Goal: Contribute content

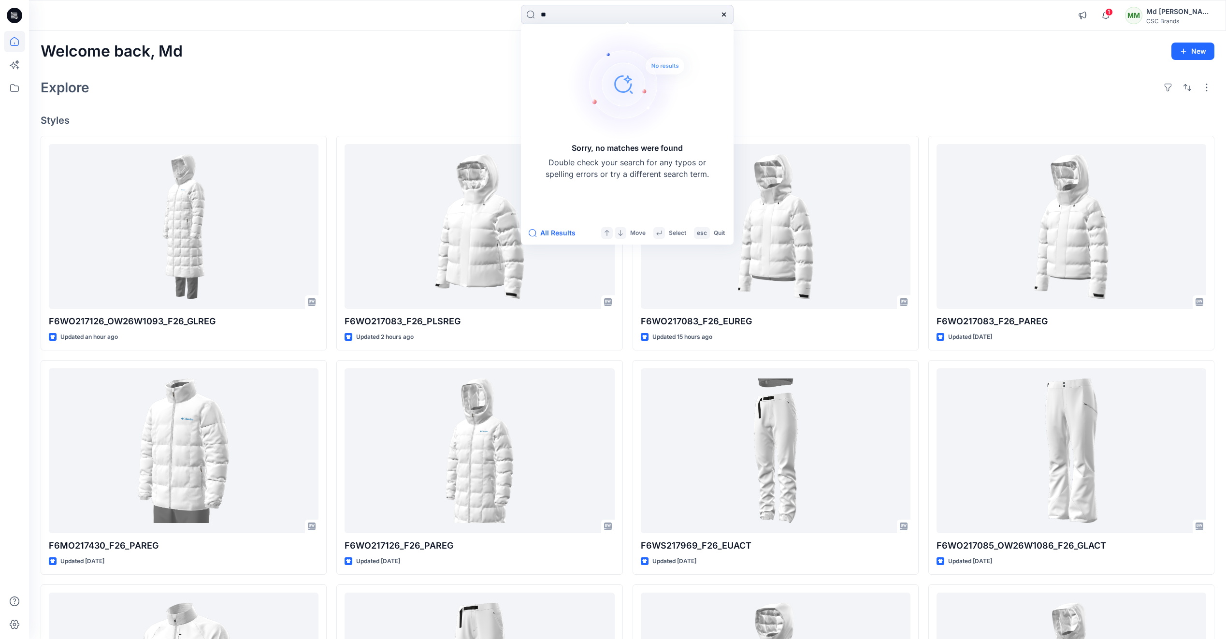
type input "*"
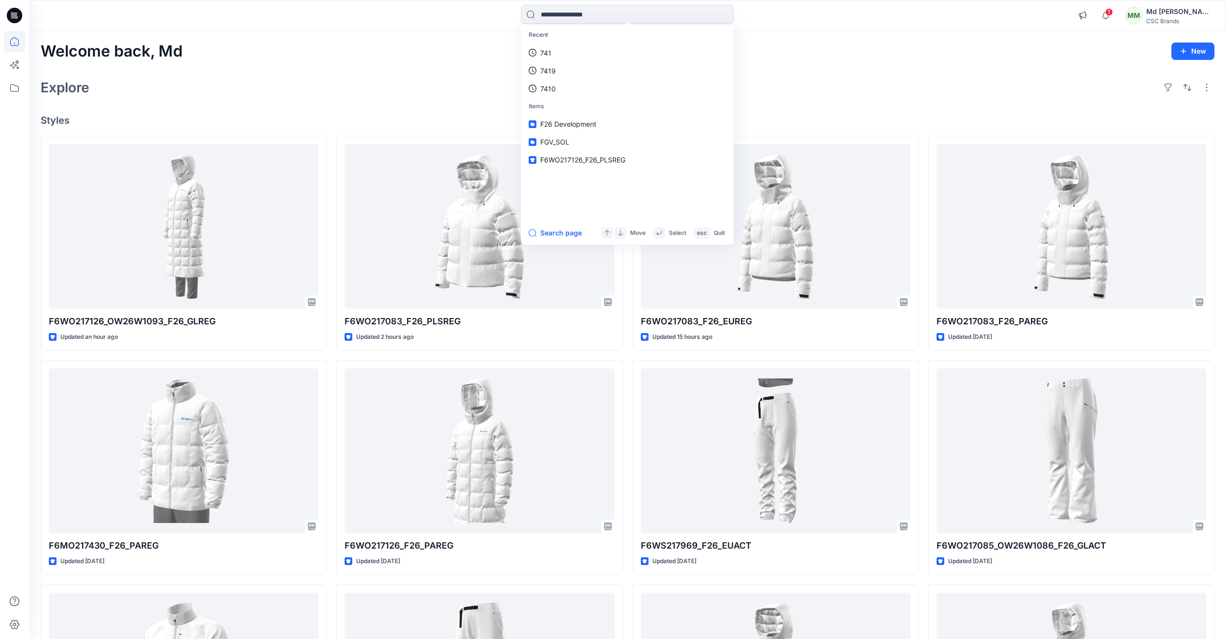
click at [907, 93] on div "Explore" at bounding box center [628, 87] width 1174 height 23
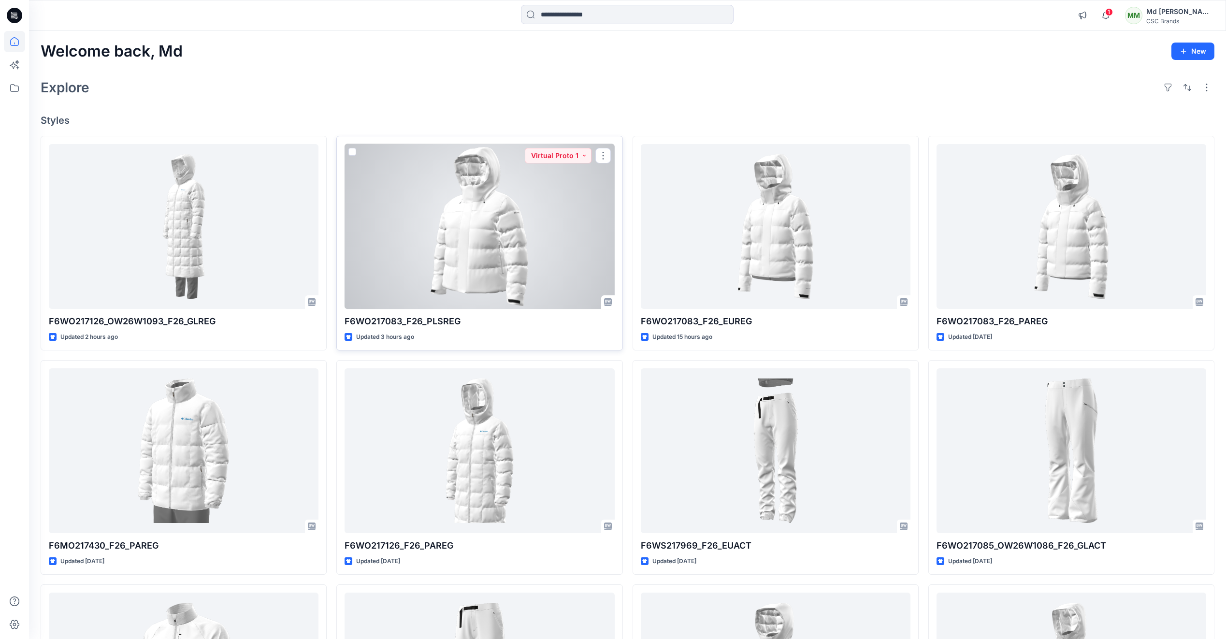
click at [468, 224] on div at bounding box center [480, 226] width 270 height 165
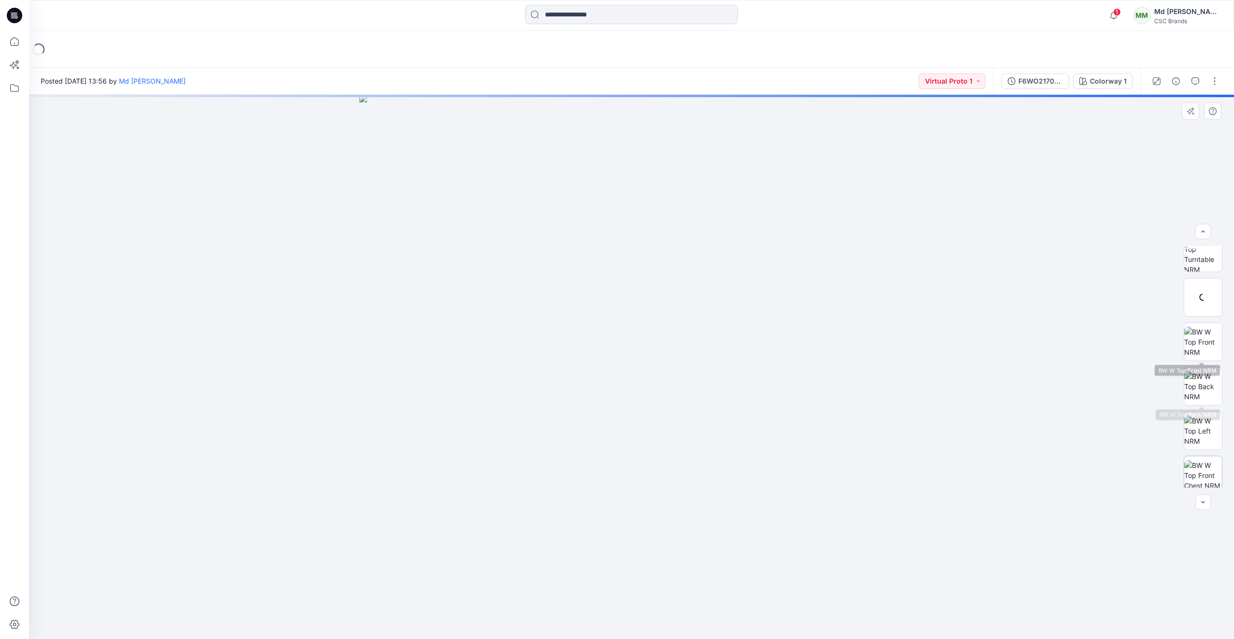
scroll to position [108, 0]
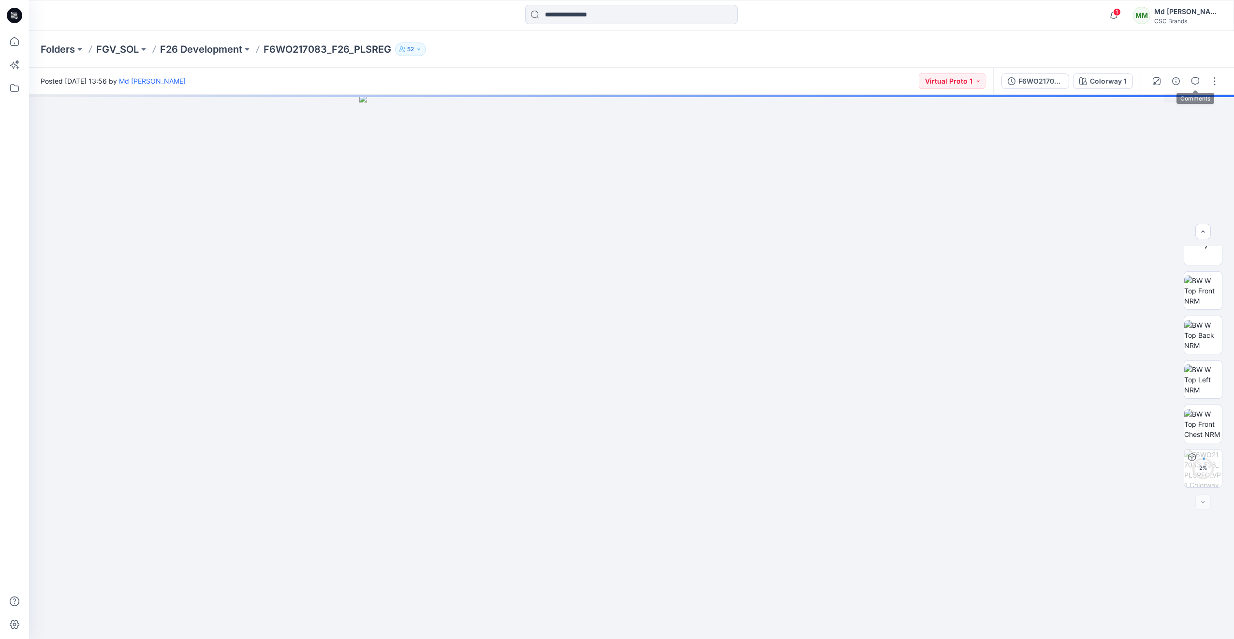
click at [1195, 82] on icon "button" at bounding box center [1195, 81] width 8 height 8
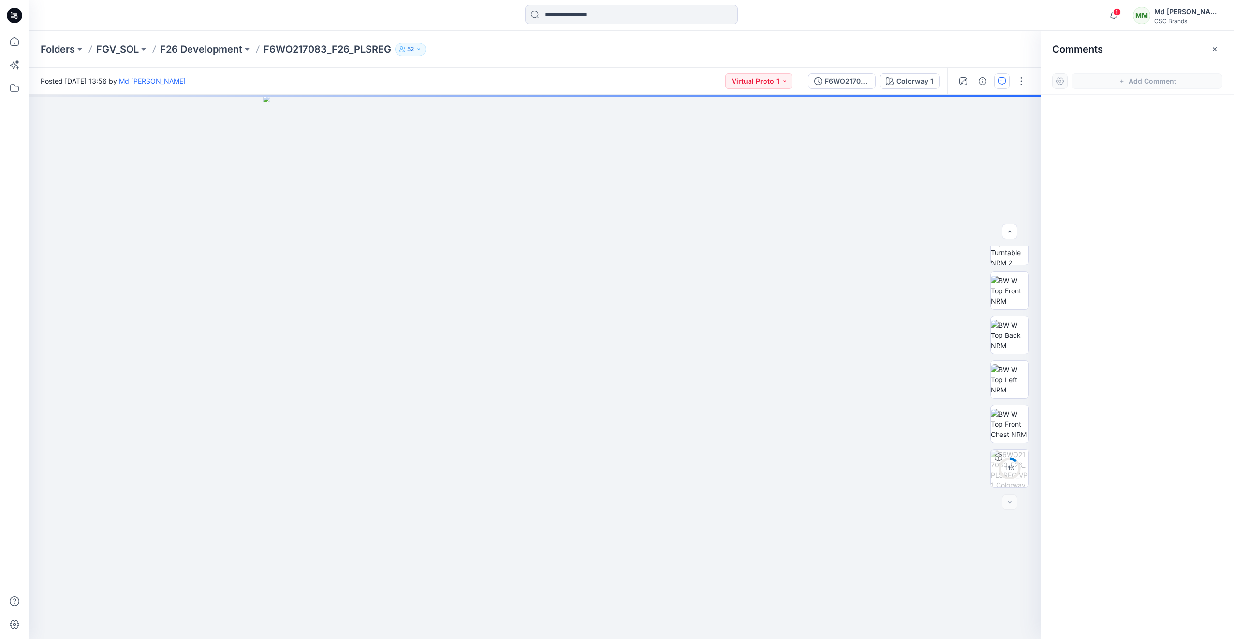
click at [983, 53] on div "Folders FGV_SOL F26 Development F6WO217083_F26_PLSREG 52" at bounding box center [594, 50] width 1106 height 14
click at [1216, 50] on icon "button" at bounding box center [1215, 49] width 8 height 8
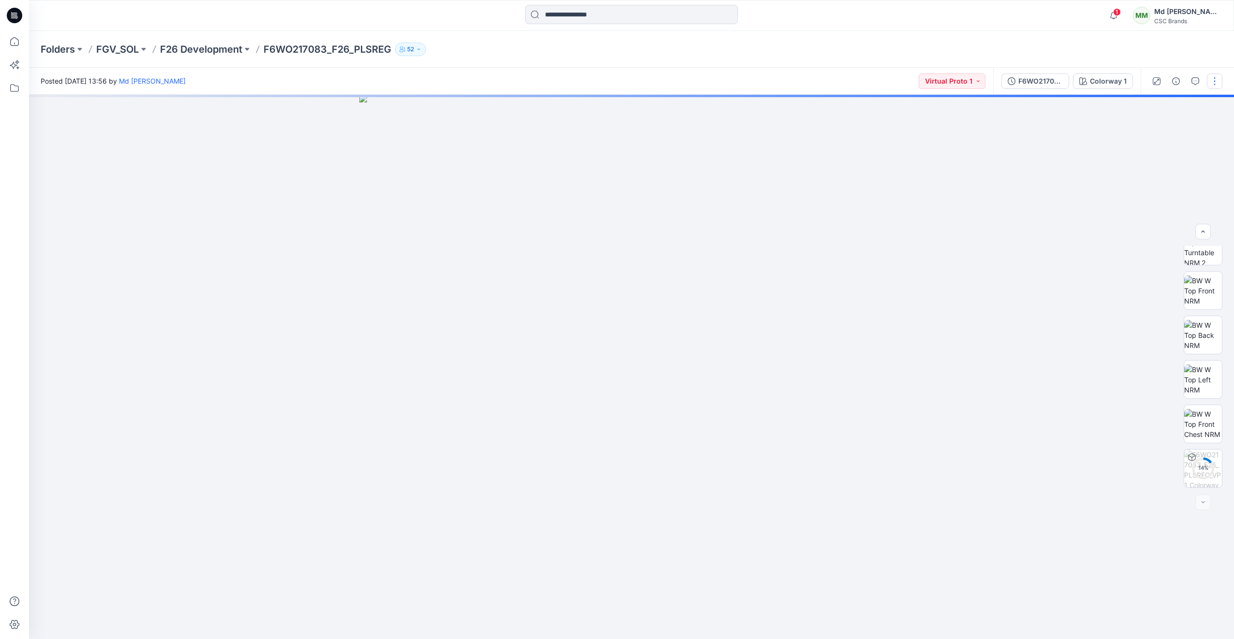
click at [1212, 86] on button "button" at bounding box center [1214, 80] width 15 height 15
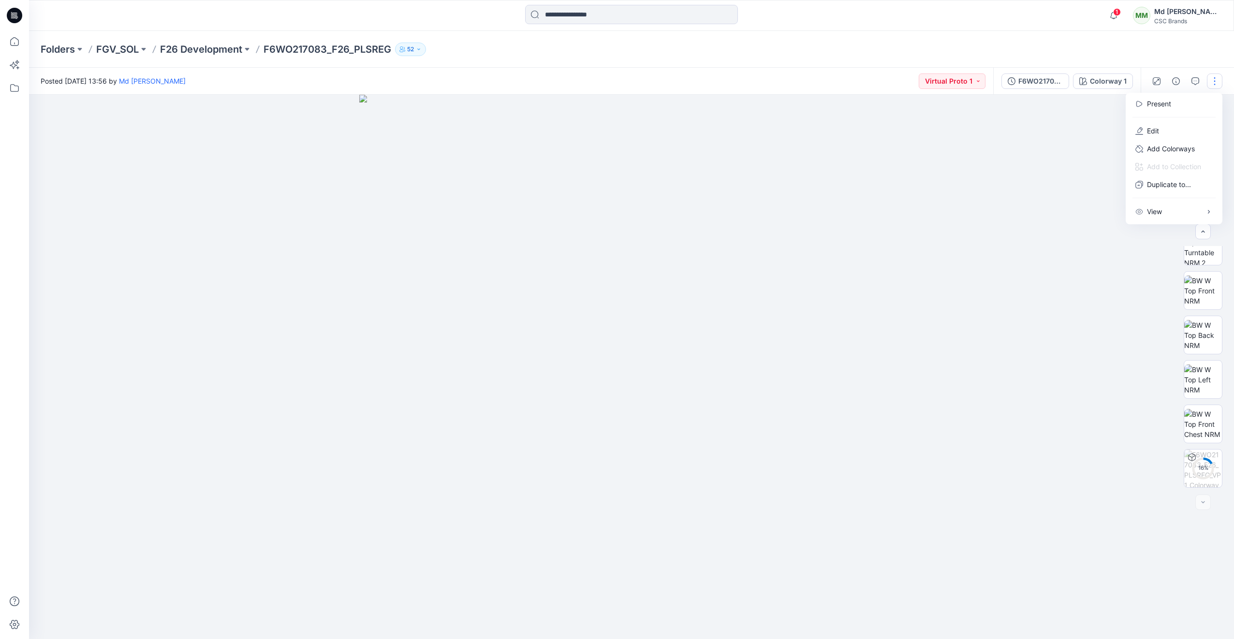
drag, startPoint x: 1150, startPoint y: 131, endPoint x: 1065, endPoint y: 228, distance: 128.4
click at [1150, 131] on p "Edit" at bounding box center [1153, 131] width 12 height 10
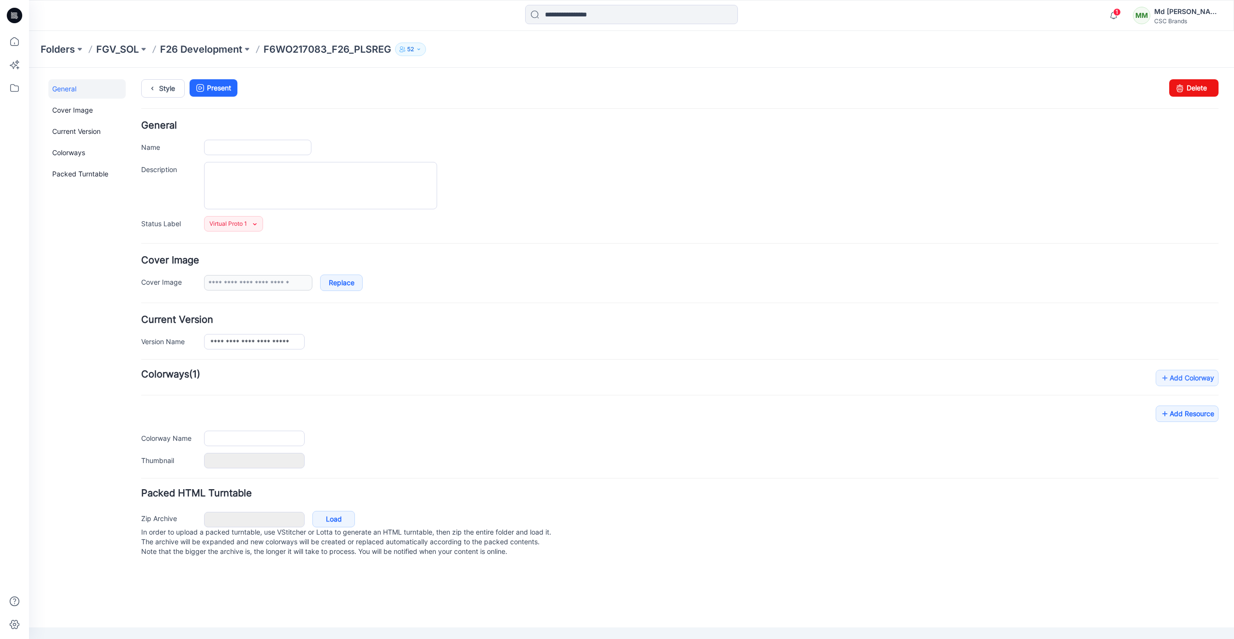
type input "**********"
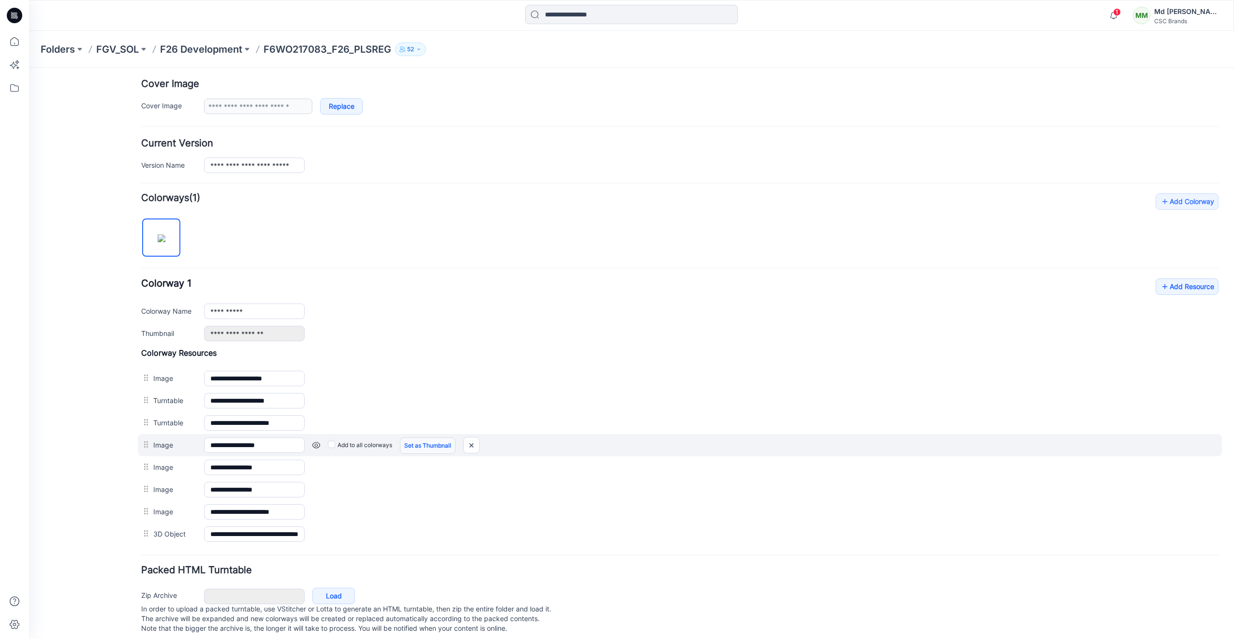
scroll to position [193, 0]
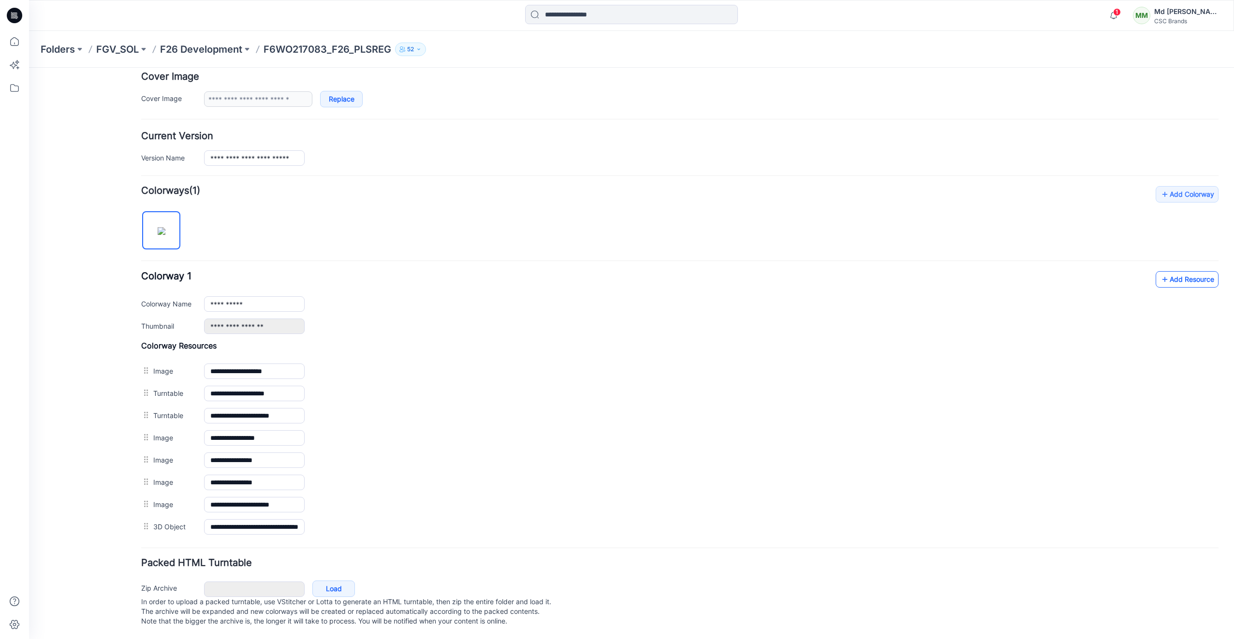
click at [1174, 271] on link "Add Resource" at bounding box center [1186, 279] width 63 height 16
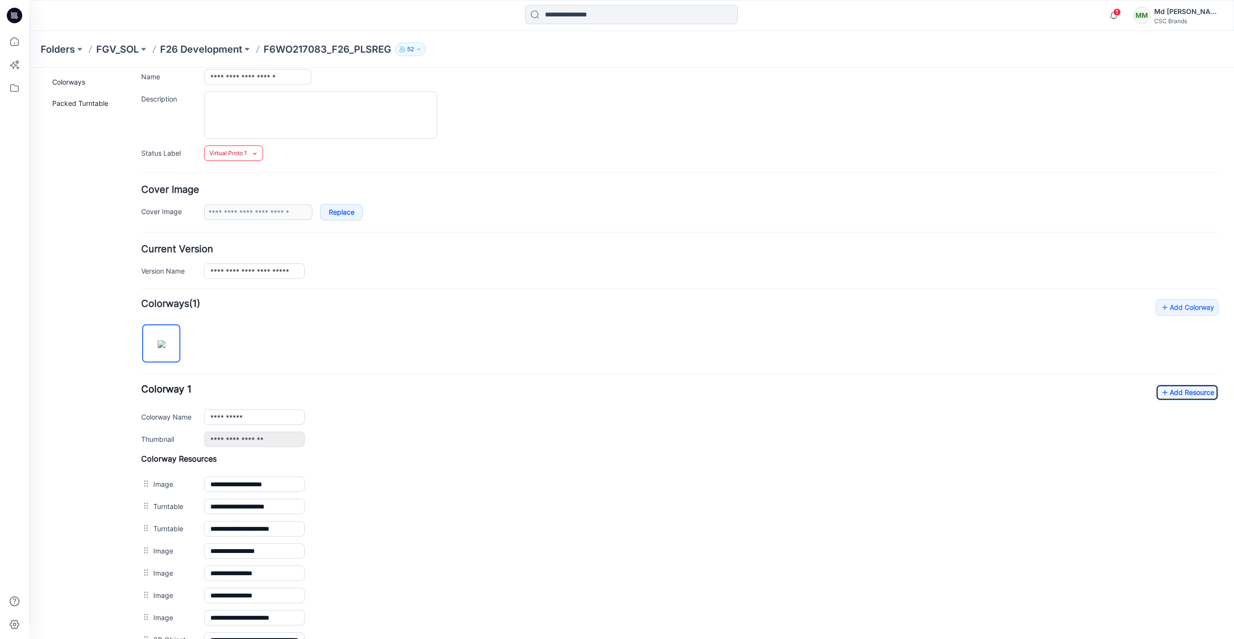
scroll to position [0, 0]
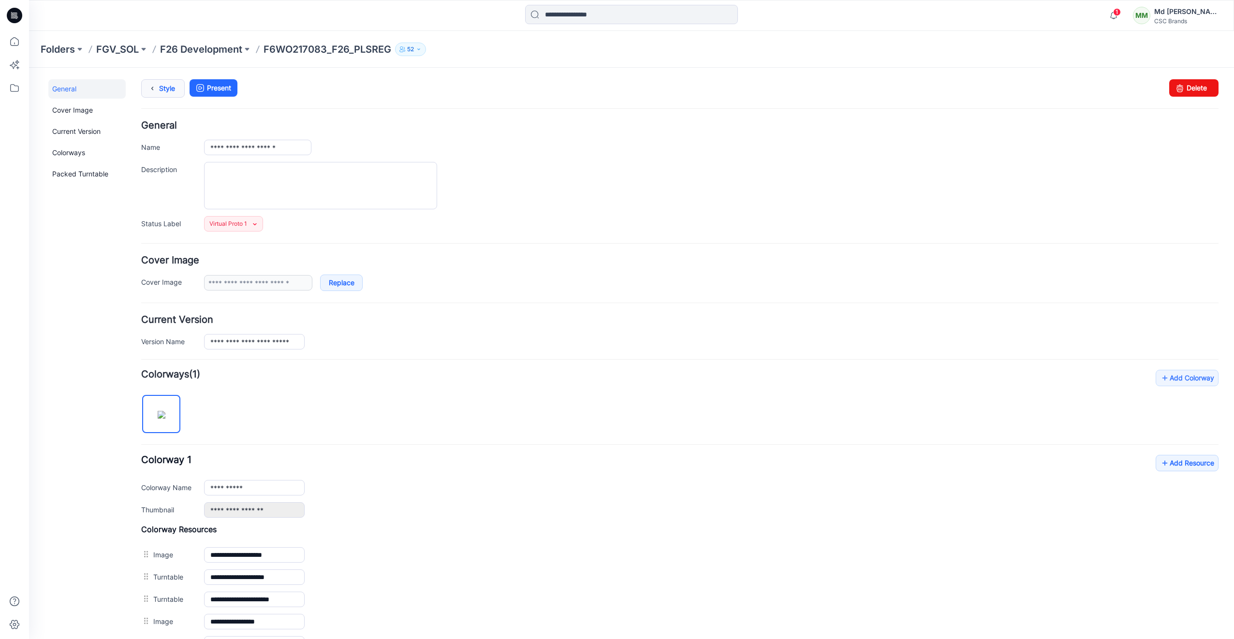
click at [166, 93] on link "Style" at bounding box center [163, 88] width 44 height 18
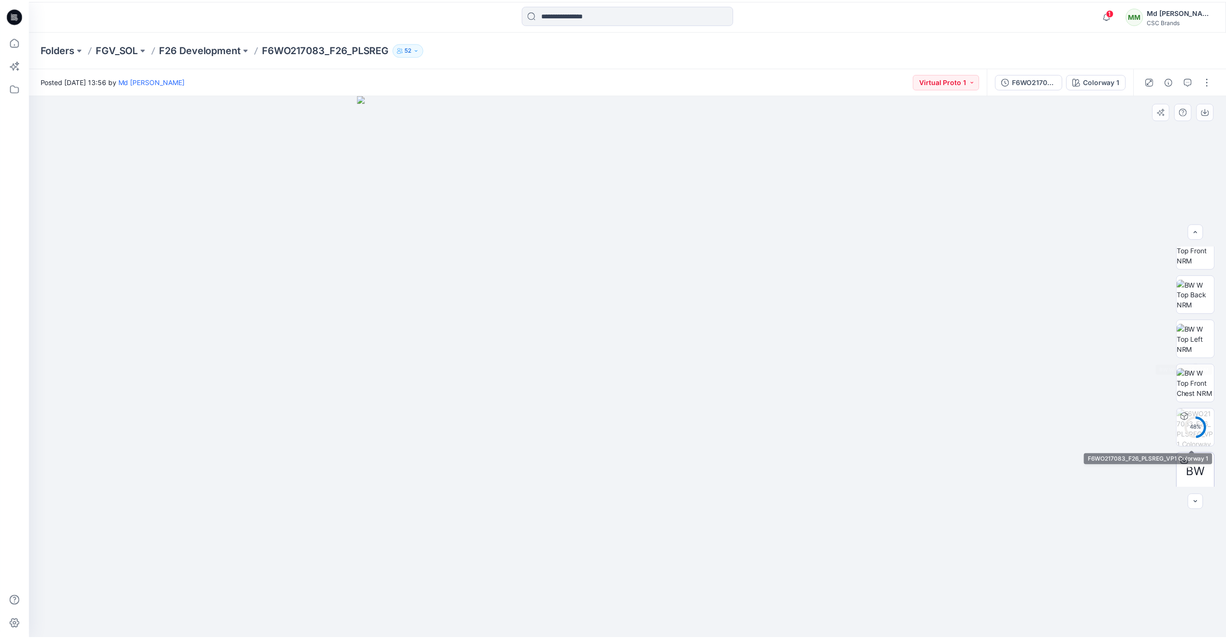
scroll to position [153, 0]
click at [21, 13] on icon at bounding box center [14, 15] width 15 height 15
